Goal: Transaction & Acquisition: Purchase product/service

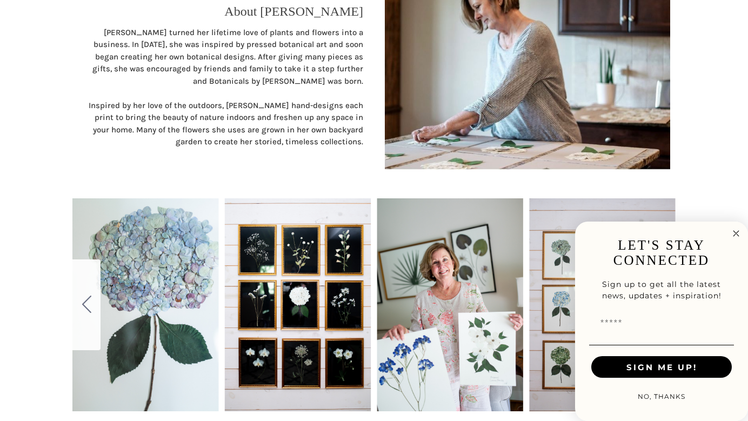
scroll to position [486, 0]
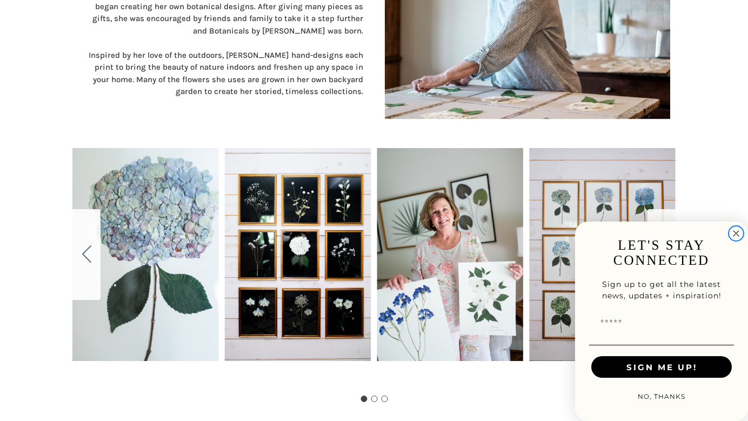
click at [730, 233] on circle "Close dialog" at bounding box center [736, 233] width 12 height 12
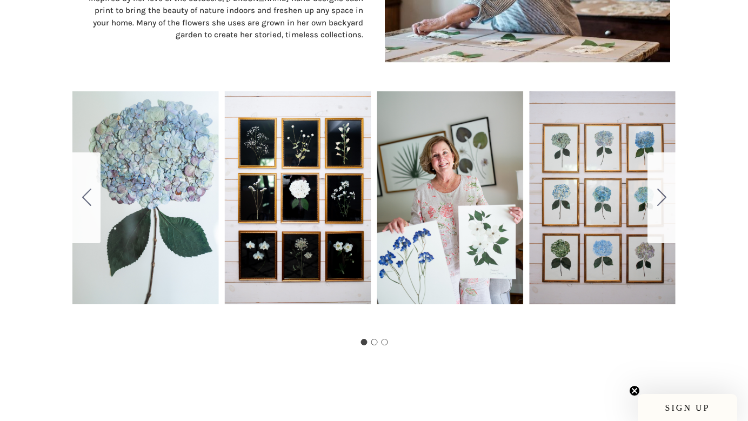
scroll to position [540, 0]
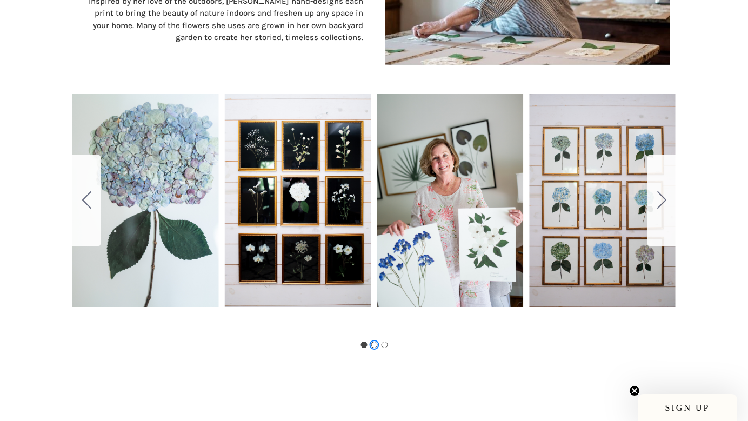
click at [373, 341] on button "Go to slide 2" at bounding box center [374, 344] width 6 height 6
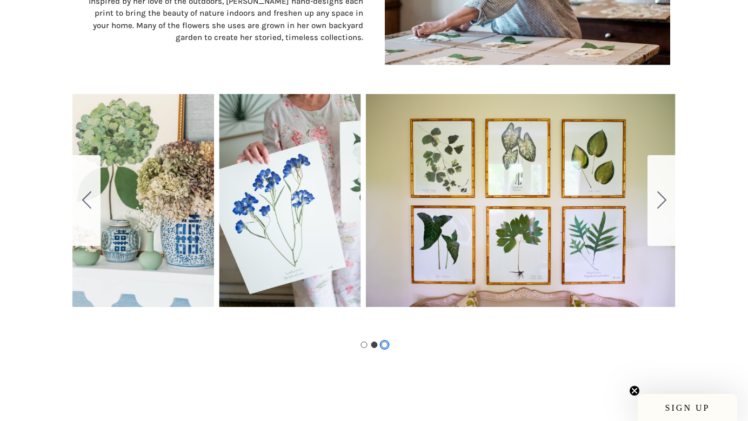
click at [381, 341] on button "Go to slide 3" at bounding box center [384, 344] width 6 height 6
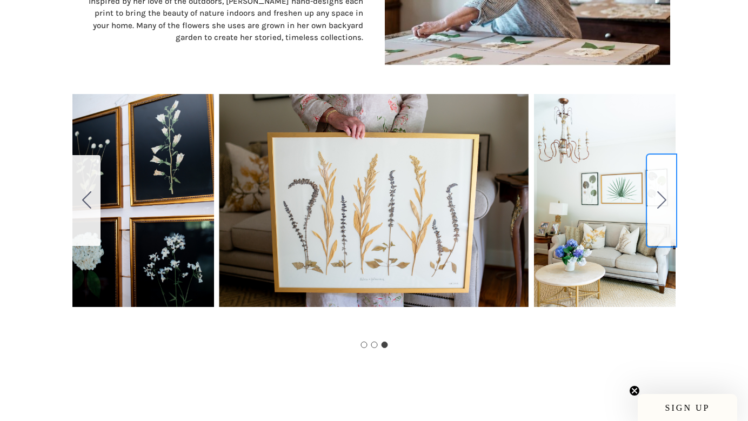
click at [655, 190] on button "Go to slide 1" at bounding box center [661, 200] width 28 height 91
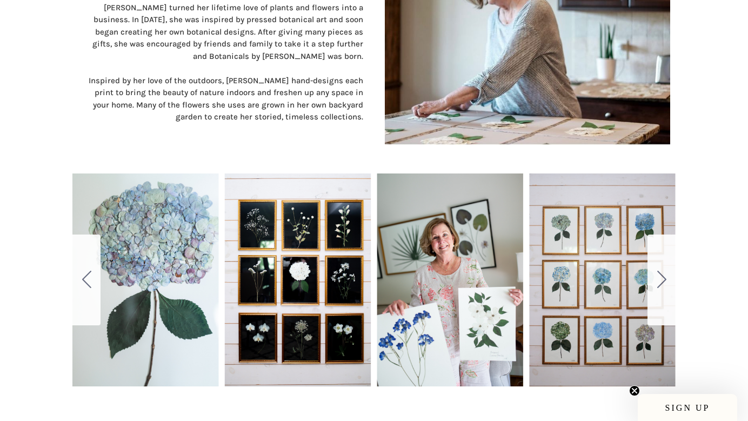
scroll to position [486, 0]
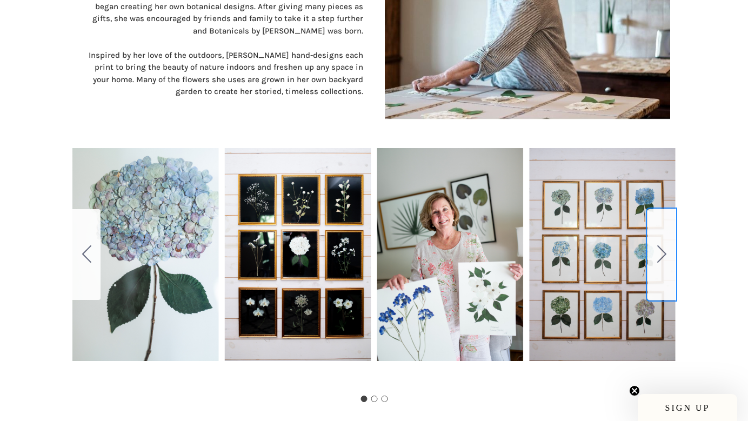
click at [658, 254] on icon "Go to slide 2" at bounding box center [661, 253] width 9 height 17
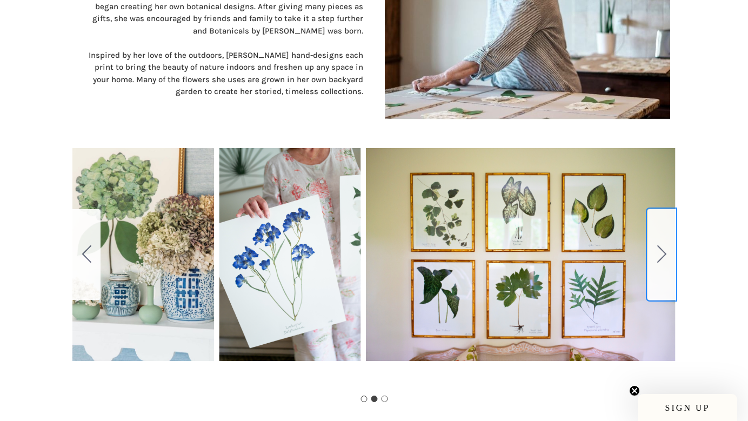
click at [658, 254] on icon "Go to slide 3" at bounding box center [661, 253] width 9 height 17
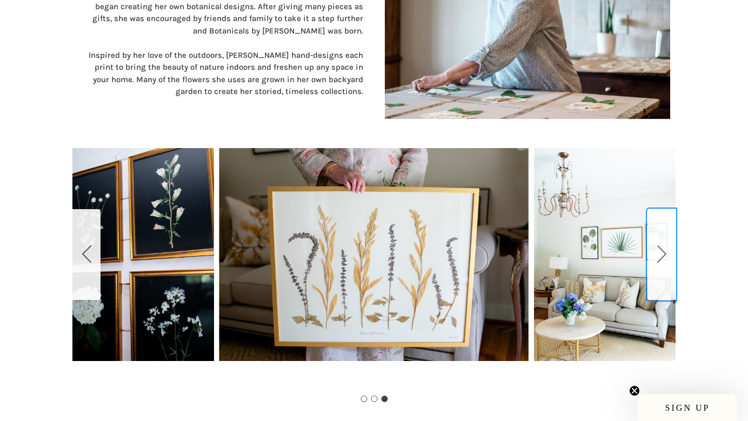
click at [658, 254] on icon "Go to slide 1" at bounding box center [661, 253] width 9 height 17
